Goal: Transaction & Acquisition: Purchase product/service

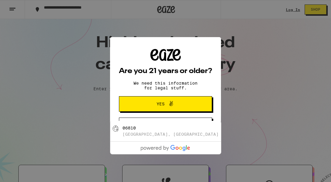
click at [163, 127] on div "06810 [GEOGRAPHIC_DATA], [GEOGRAPHIC_DATA]" at bounding box center [176, 131] width 106 height 11
type input "[GEOGRAPHIC_DATA], CT 06810"
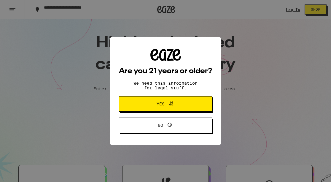
click at [175, 105] on icon at bounding box center [171, 103] width 7 height 7
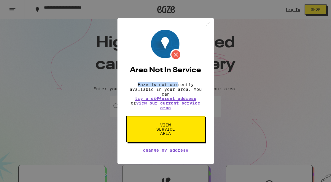
drag, startPoint x: 138, startPoint y: 82, endPoint x: 179, endPoint y: 80, distance: 41.6
click at [180, 84] on p "Eaze is not currently available in your area. You can try a different address o…" at bounding box center [166, 96] width 79 height 28
click at [169, 130] on span "View Service Area" at bounding box center [166, 129] width 31 height 12
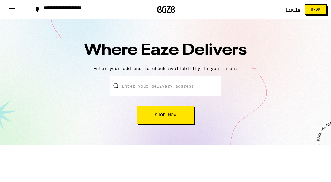
click at [162, 85] on input "text" at bounding box center [165, 86] width 111 height 21
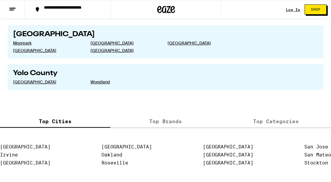
scroll to position [1186, 0]
